Goal: Task Accomplishment & Management: Manage account settings

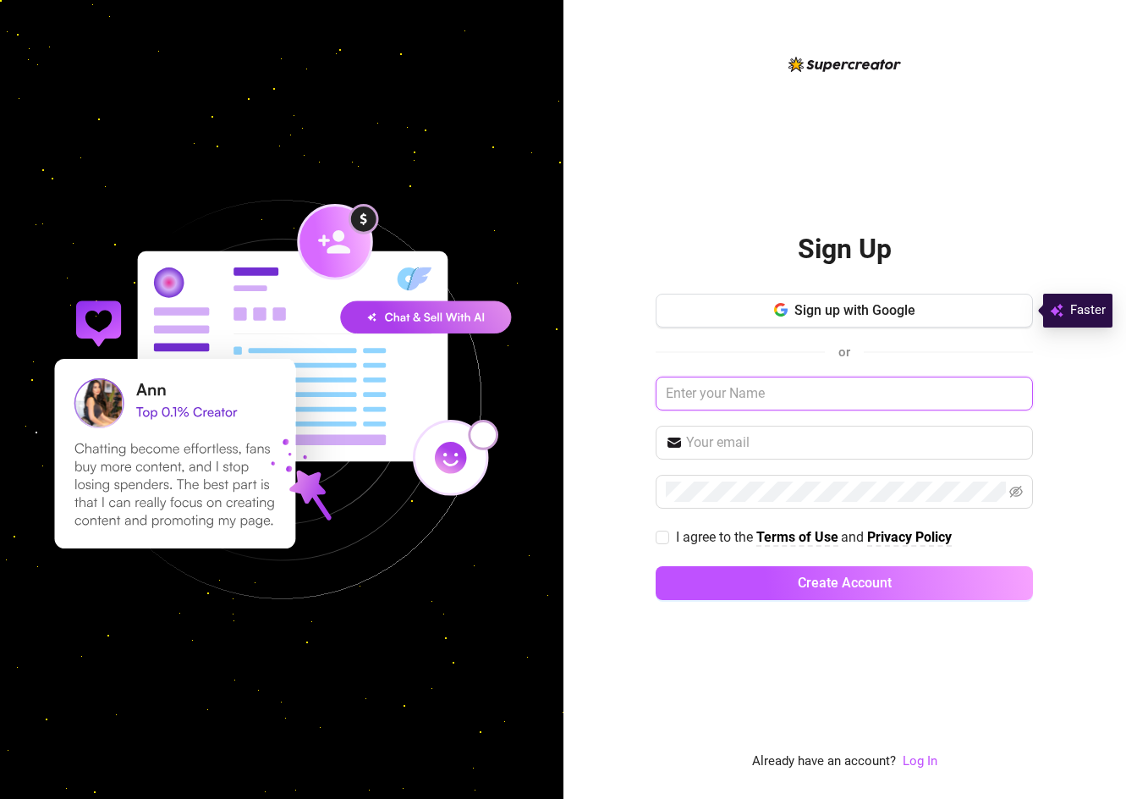
click at [684, 397] on input "text" at bounding box center [844, 394] width 377 height 34
click at [910, 764] on link "Log In" at bounding box center [920, 760] width 35 height 15
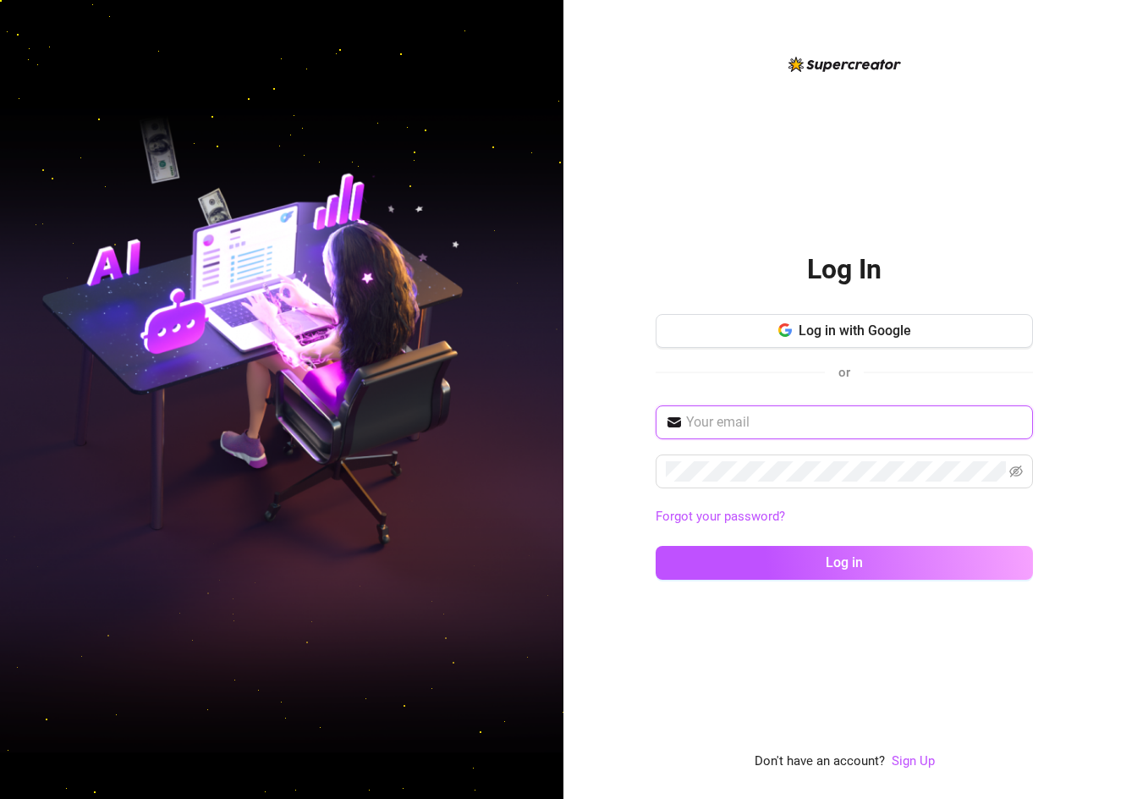
click at [813, 426] on input "text" at bounding box center [854, 422] width 337 height 20
type input "[EMAIL_ADDRESS][DOMAIN_NAME]"
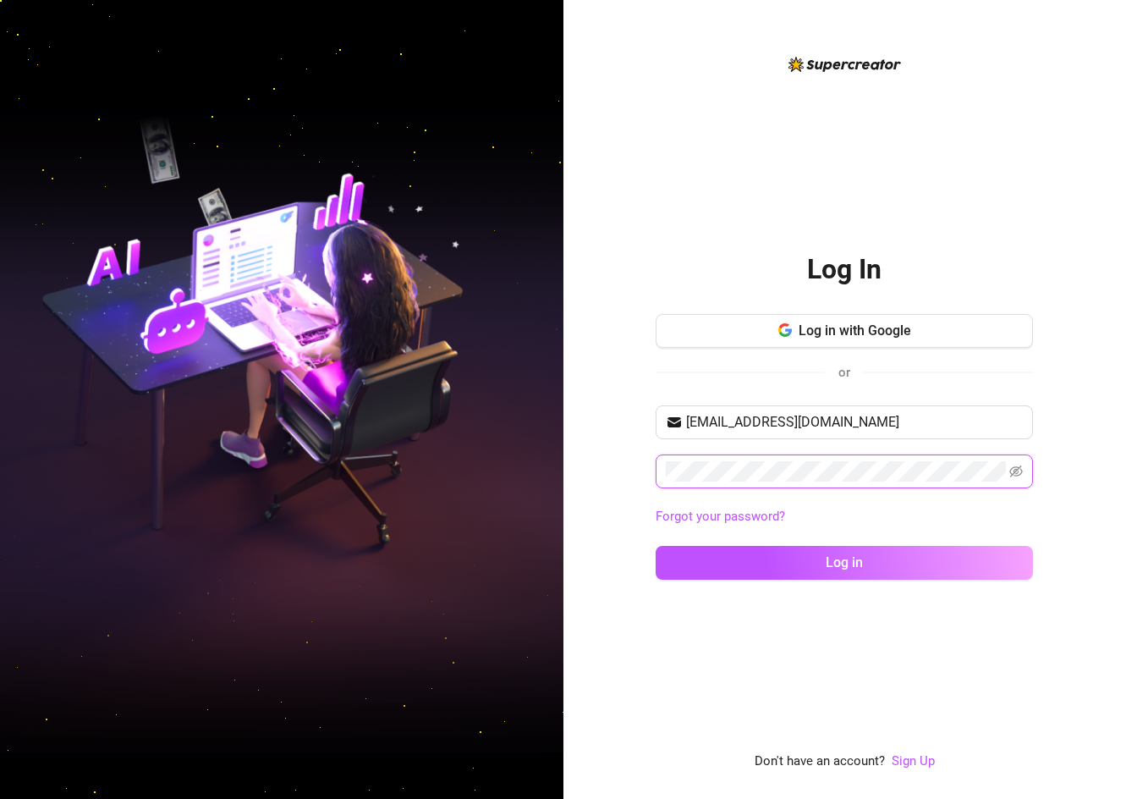
click at [656, 546] on button "Log in" at bounding box center [844, 563] width 377 height 34
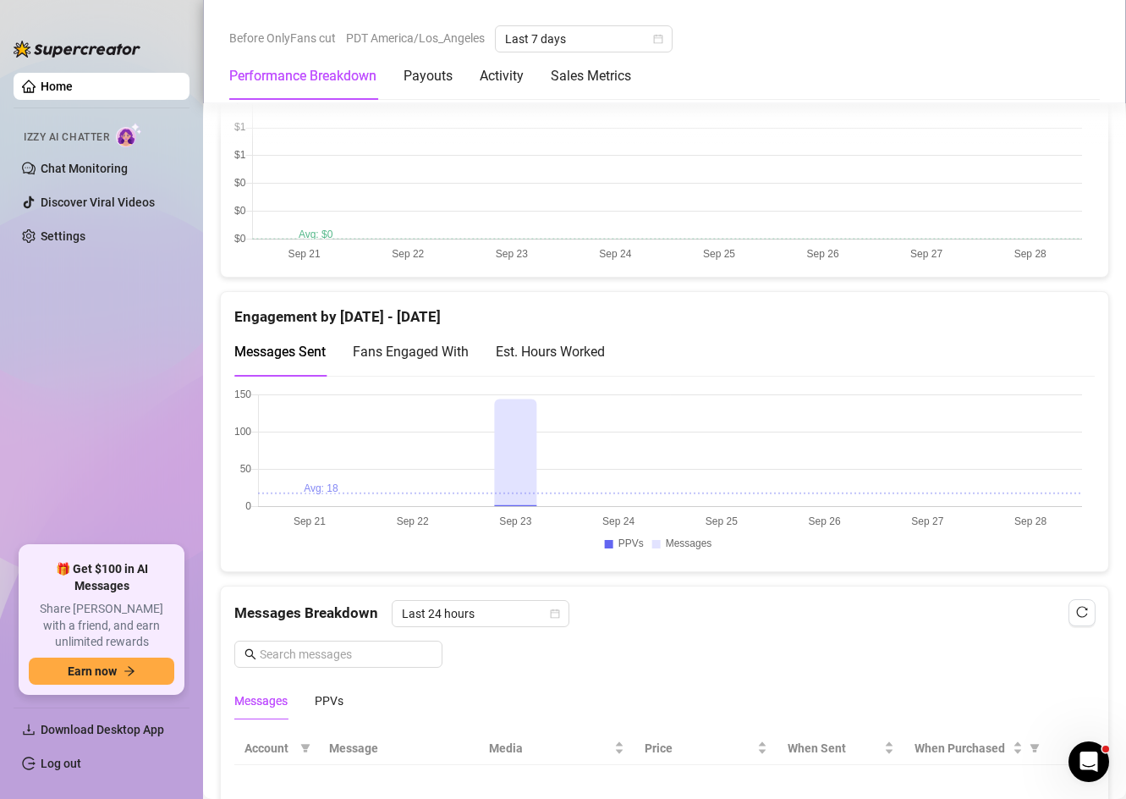
scroll to position [1185, 0]
